Goal: Transaction & Acquisition: Book appointment/travel/reservation

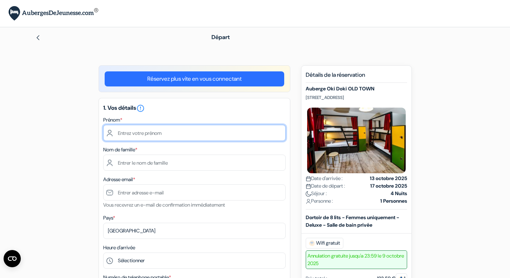
click at [145, 130] on input "text" at bounding box center [194, 133] width 182 height 16
type input "Solène"
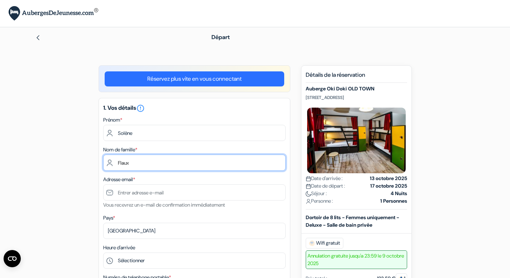
type input "Flaux"
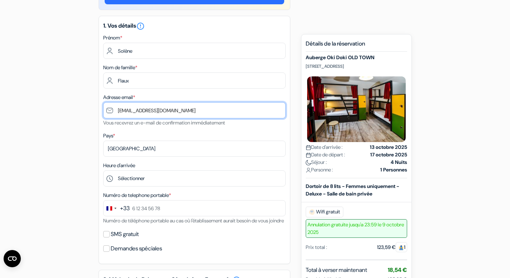
scroll to position [110, 0]
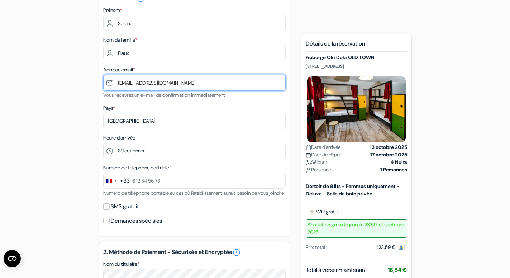
type input "[EMAIL_ADDRESS][DOMAIN_NAME]"
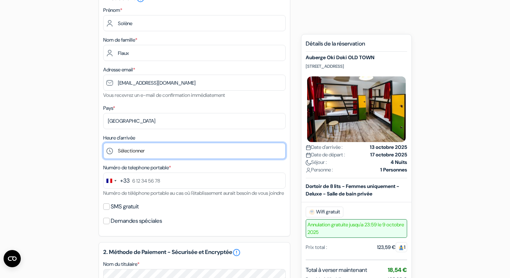
click at [103, 143] on select "Sélectionner 1:00 2:00 3:00 4:00 5:00 6:00 7:00 8:00 9:00 10:00 11:00 12:00 13:…" at bounding box center [194, 151] width 182 height 16
click at [468, 207] on div "add_box Auberge Oki Doki OLD TOWN Długa 6, Varsovie, Pologne Détails de l'établ…" at bounding box center [255, 249] width 473 height 587
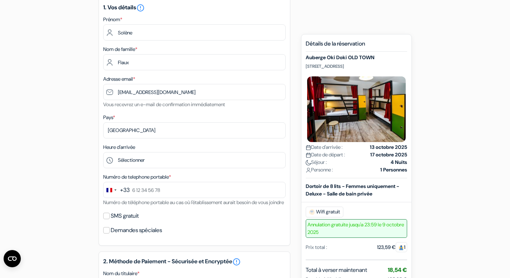
scroll to position [98, 0]
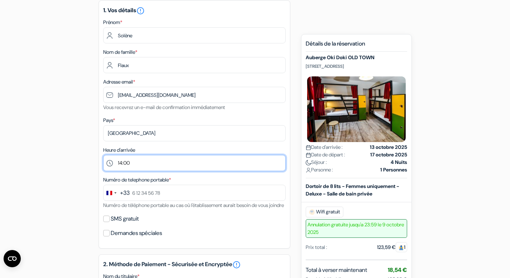
click option "14:00" at bounding box center [0, 0] width 0 height 0
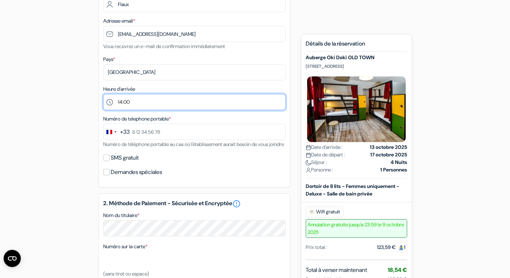
scroll to position [134, 0]
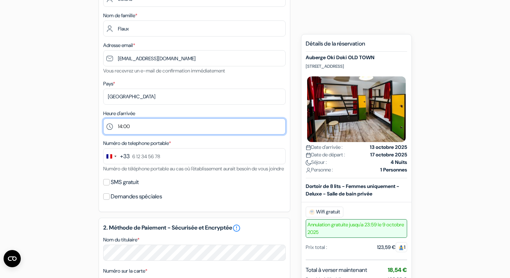
select select "15"
click option "15:00" at bounding box center [0, 0] width 0 height 0
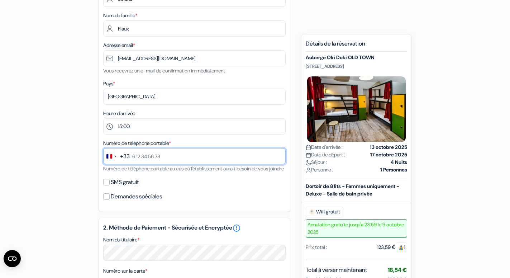
click at [157, 157] on input "text" at bounding box center [194, 156] width 182 height 16
type input "6 52 94 09 45"
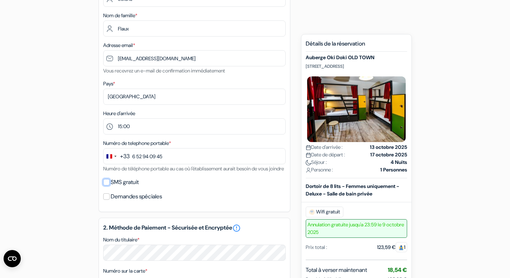
click at [104, 185] on input "SMS gratuit" at bounding box center [106, 182] width 6 height 6
checkbox input "true"
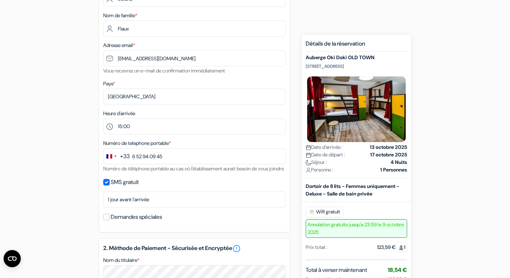
click at [58, 200] on div "add_box Auberge Oki Doki OLD TOWN Długa 6, Varsovie, Pologne Détails de l'établ…" at bounding box center [255, 234] width 473 height 607
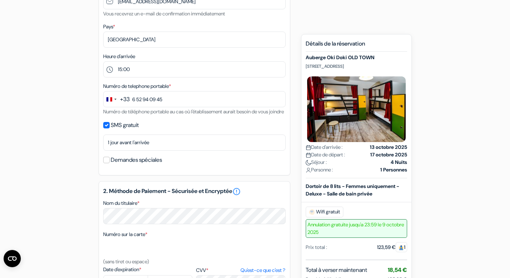
scroll to position [207, 0]
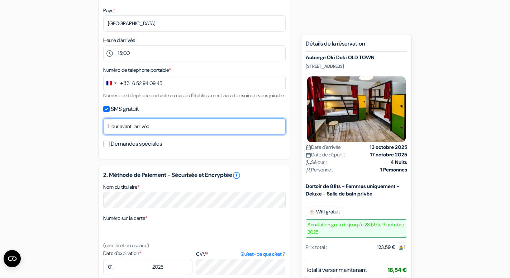
click at [103, 118] on select "Non merci Maintenant Le jour de votre arrivée 1 jour avant l'arrivée 2 jours av…" at bounding box center [194, 126] width 182 height 16
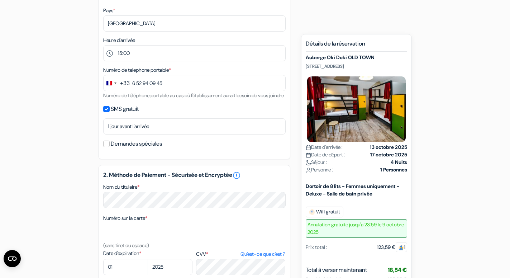
click at [81, 140] on div "add_box Auberge Oki Doki OLD TOWN Długa 6, Varsovie, Pologne Détails de l'établ…" at bounding box center [255, 161] width 473 height 607
click at [106, 147] on input "Demandes spéciales" at bounding box center [106, 144] width 6 height 6
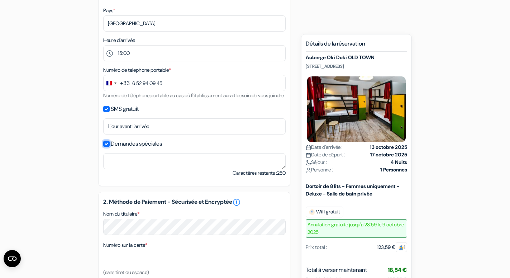
click at [106, 147] on input "Demandes spéciales" at bounding box center [106, 144] width 6 height 6
checkbox input "false"
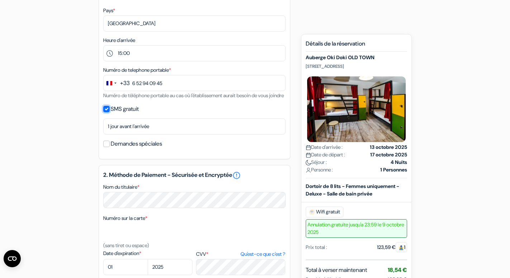
click at [108, 112] on input "SMS gratuit" at bounding box center [106, 109] width 6 height 6
checkbox input "false"
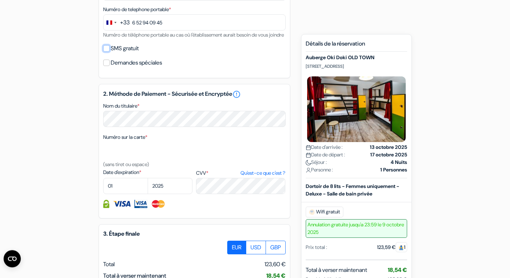
scroll to position [317, 0]
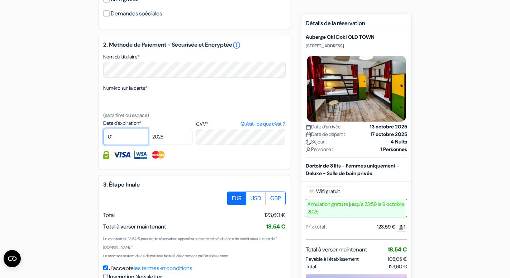
select select "03"
click option "03" at bounding box center [0, 0] width 0 height 0
select select "2026"
click option "2026" at bounding box center [0, 0] width 0 height 0
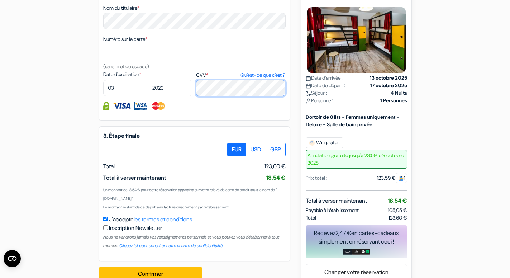
scroll to position [390, 0]
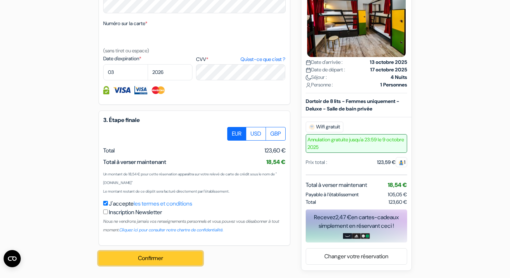
click at [144, 257] on button "Confirmer Loading..." at bounding box center [151, 258] width 104 height 14
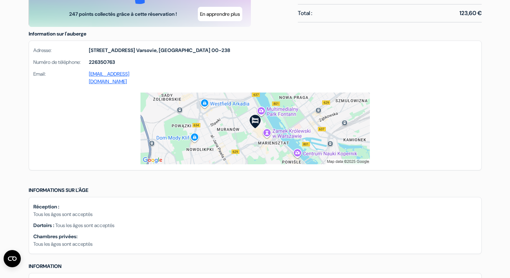
scroll to position [475, 0]
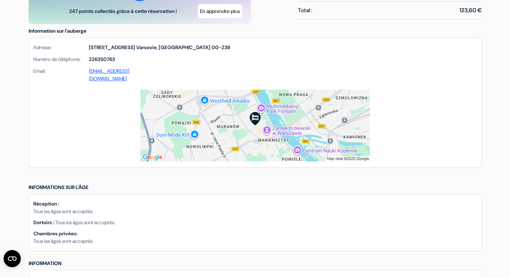
drag, startPoint x: 86, startPoint y: 62, endPoint x: 180, endPoint y: 62, distance: 94.6
click at [180, 62] on div "Adresse: Długa 6 Varsovie, Pologne 00-238 Numéro de téléphone: 226350763 Email:…" at bounding box center [255, 64] width 452 height 52
copy div "Długa 6 Varsovie, Pologne 00-238"
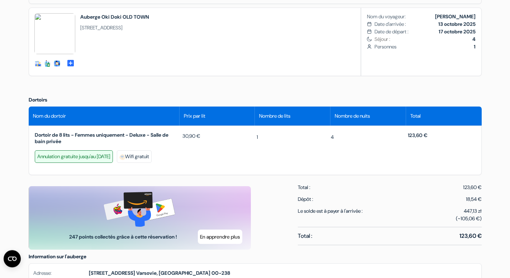
scroll to position [293, 0]
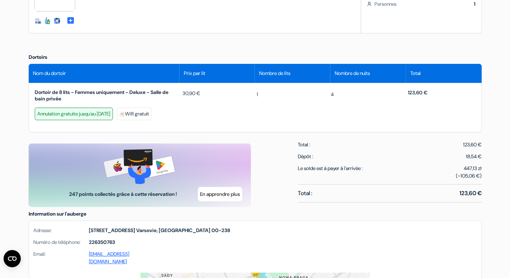
copy div "Długa 6 Varsovie, Pologne 00-238"
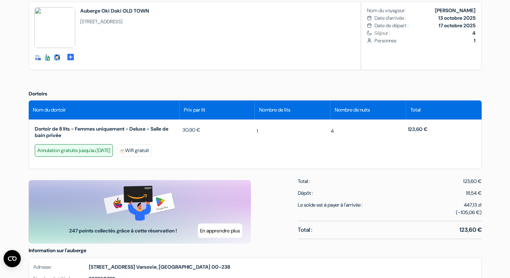
scroll to position [37, 0]
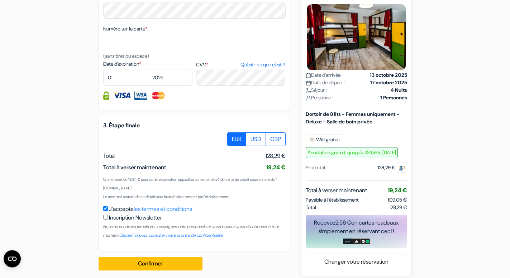
scroll to position [390, 0]
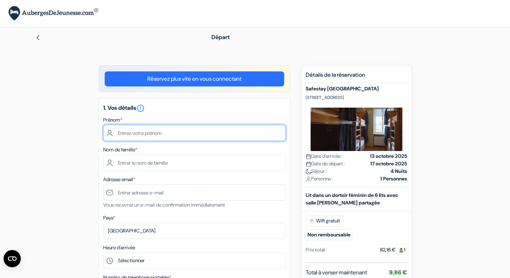
click at [131, 133] on input "text" at bounding box center [194, 133] width 182 height 16
type input "Solène"
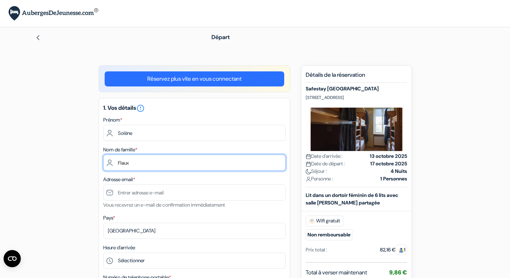
type input "Flaux"
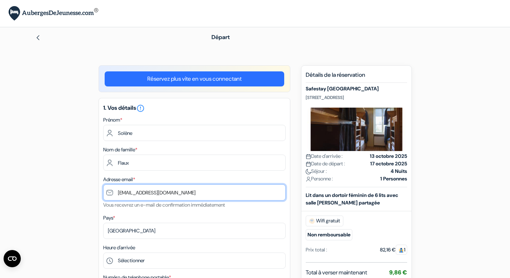
scroll to position [73, 0]
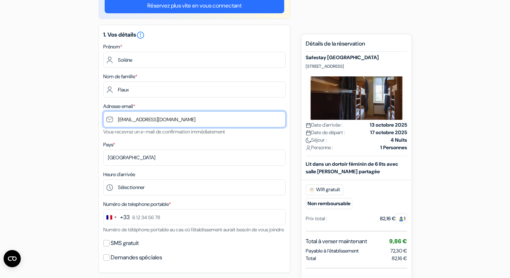
type input "[EMAIL_ADDRESS][DOMAIN_NAME]"
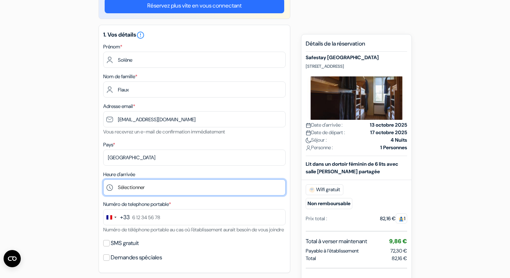
select select "15"
click option "15:00" at bounding box center [0, 0] width 0 height 0
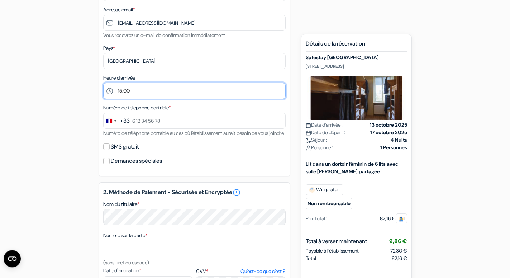
scroll to position [183, 0]
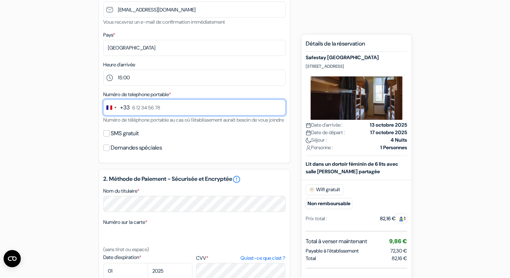
click at [139, 111] on input "text" at bounding box center [194, 107] width 182 height 16
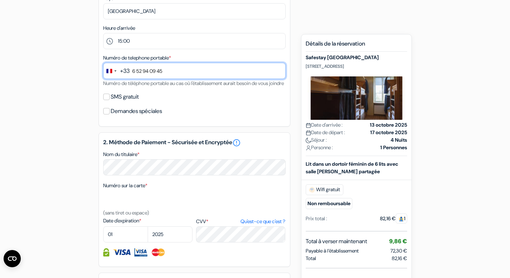
scroll to position [256, 0]
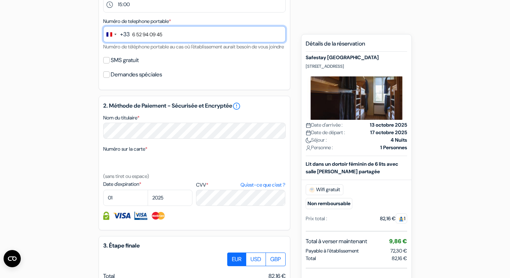
type input "6 52 94 09 45"
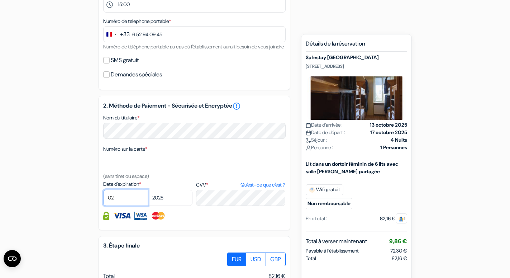
select select "03"
select select "2026"
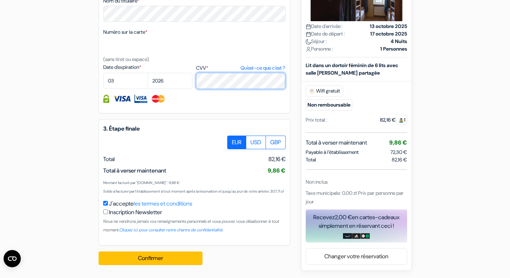
scroll to position [207, 0]
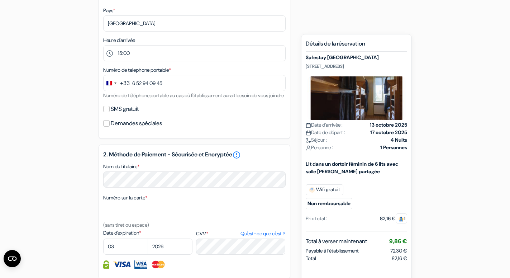
drag, startPoint x: 328, startPoint y: 74, endPoint x: 304, endPoint y: 62, distance: 27.1
click at [304, 62] on div "Nouvelle Réservation Détails de la réservation Safestay Warsaw Old Town 55 Krak…" at bounding box center [356, 201] width 111 height 335
copy p "55 Krakowskie Przedmieście str., Varsovie, Pologne"
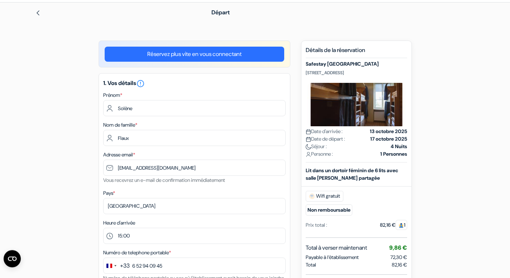
scroll to position [24, 0]
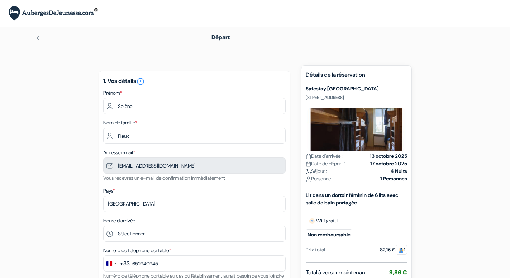
type input "6 52 94 09 45"
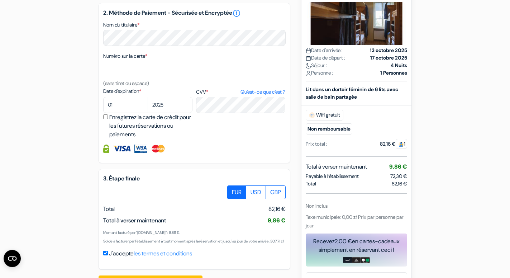
scroll to position [363, 0]
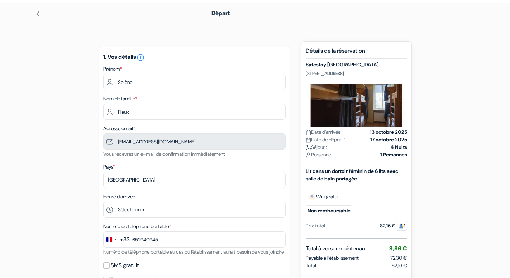
type input "6 52 94 09 45"
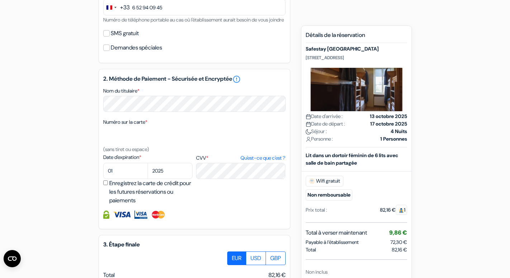
scroll to position [363, 0]
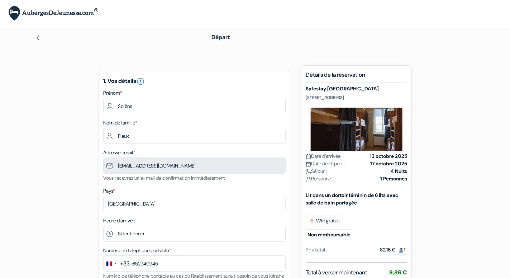
type input "6 52 94 09 45"
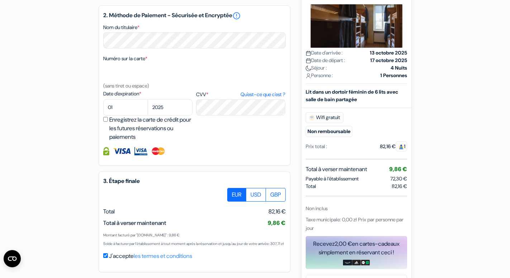
scroll to position [329, 0]
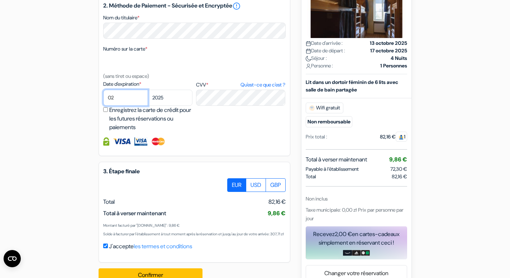
select select "03"
select select "2026"
click option "2026" at bounding box center [0, 0] width 0 height 0
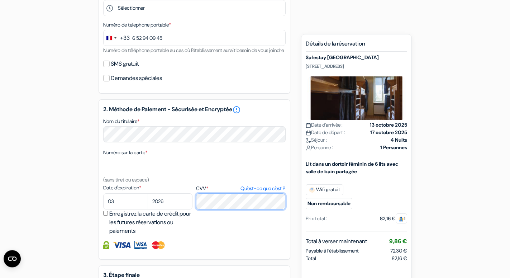
scroll to position [217, 0]
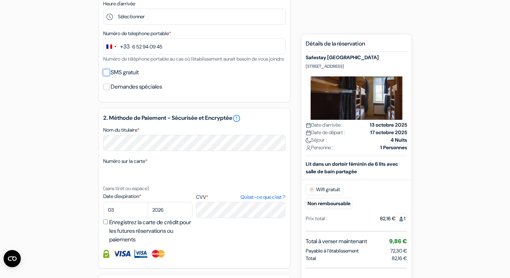
click at [108, 76] on input "SMS gratuit" at bounding box center [106, 72] width 6 height 6
checkbox input "true"
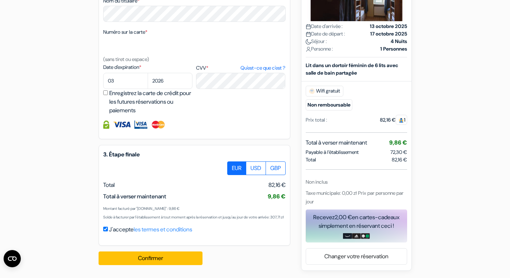
scroll to position [384, 0]
click at [157, 260] on button "Confirmer Loading..." at bounding box center [151, 258] width 104 height 14
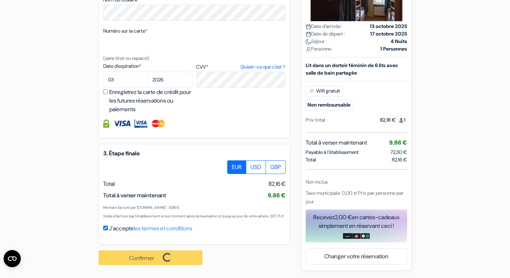
scroll to position [385, 0]
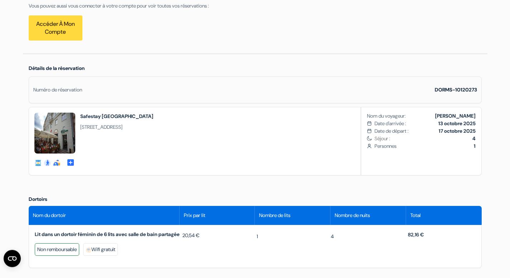
scroll to position [256, 0]
